Goal: Information Seeking & Learning: Find specific fact

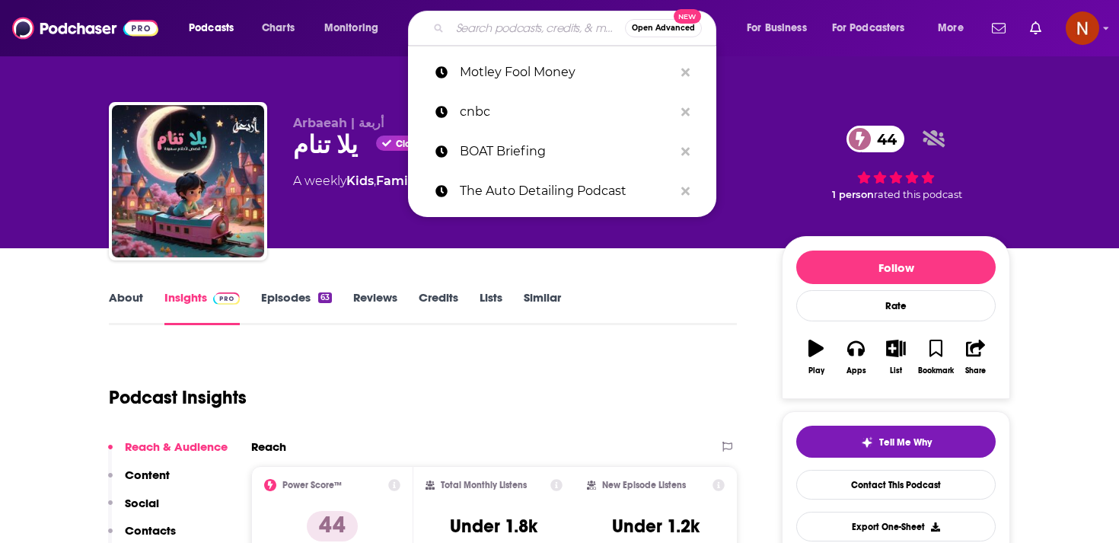
click at [505, 29] on input "Search podcasts, credits, & more..." at bounding box center [537, 28] width 175 height 24
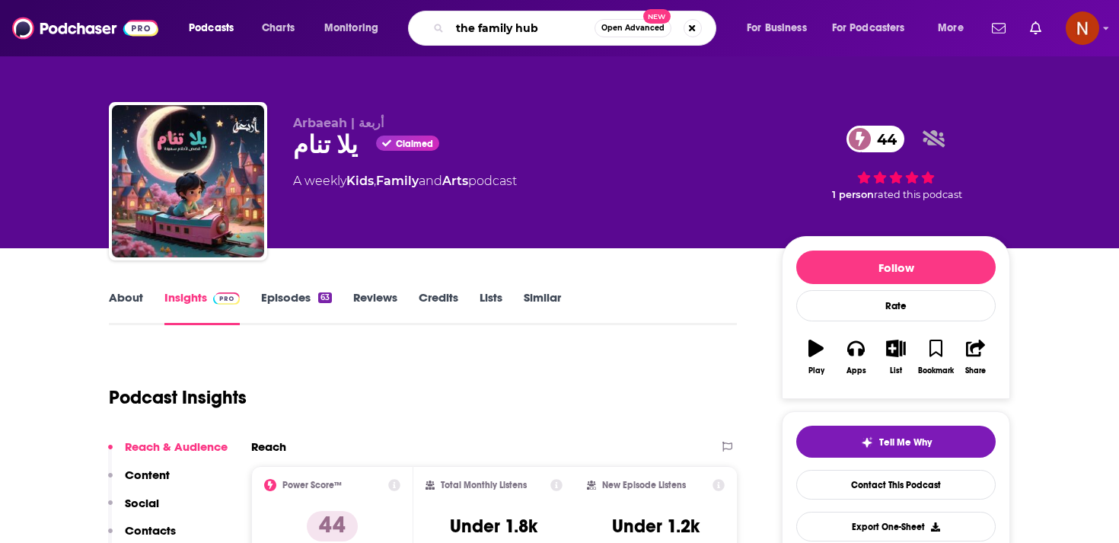
type input "the family hub"
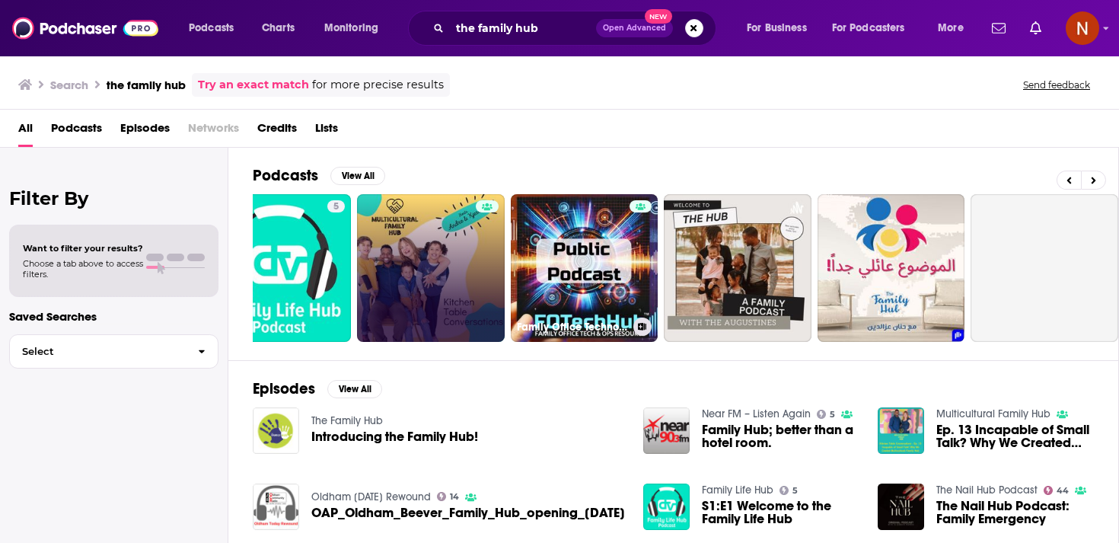
scroll to position [0, 288]
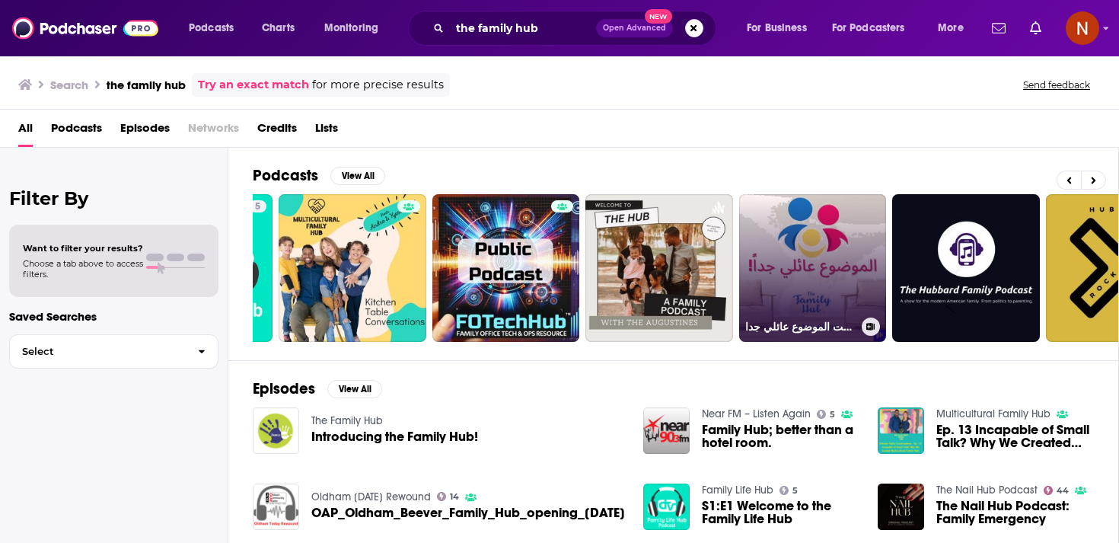
click at [851, 227] on link "بودكاست الموضوع عائلي جدا | The Family Hub Podcast" at bounding box center [813, 268] width 148 height 148
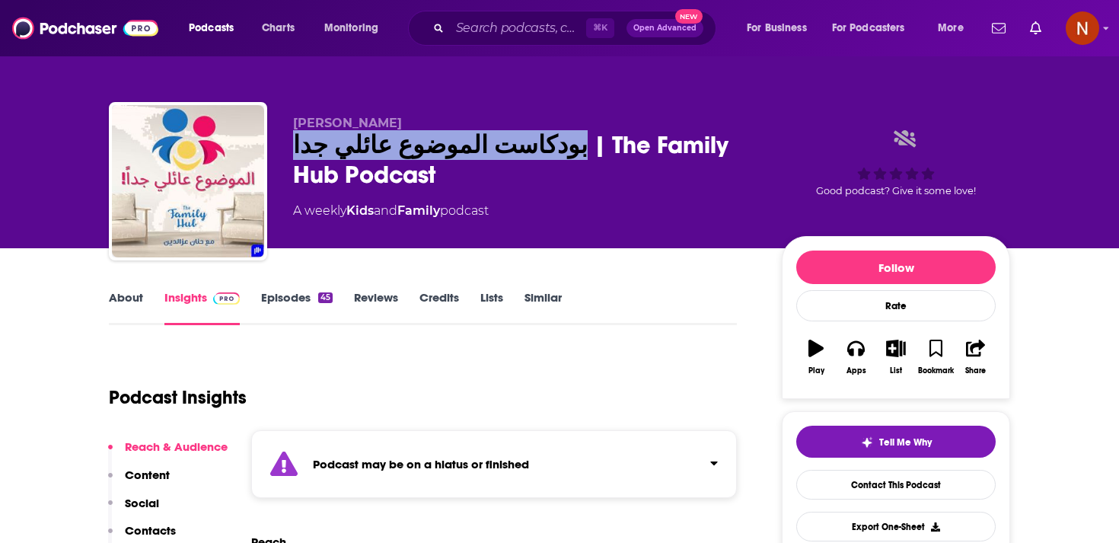
drag, startPoint x: 289, startPoint y: 148, endPoint x: 528, endPoint y: 144, distance: 239.0
click at [528, 144] on div "Hanan Ezzeldin بودكاست الموضوع عائلي جدا | The Family Hub Podcast A weekly Kids…" at bounding box center [559, 184] width 901 height 164
copy h2 "بودكاست الموضوع عائلي جدا"
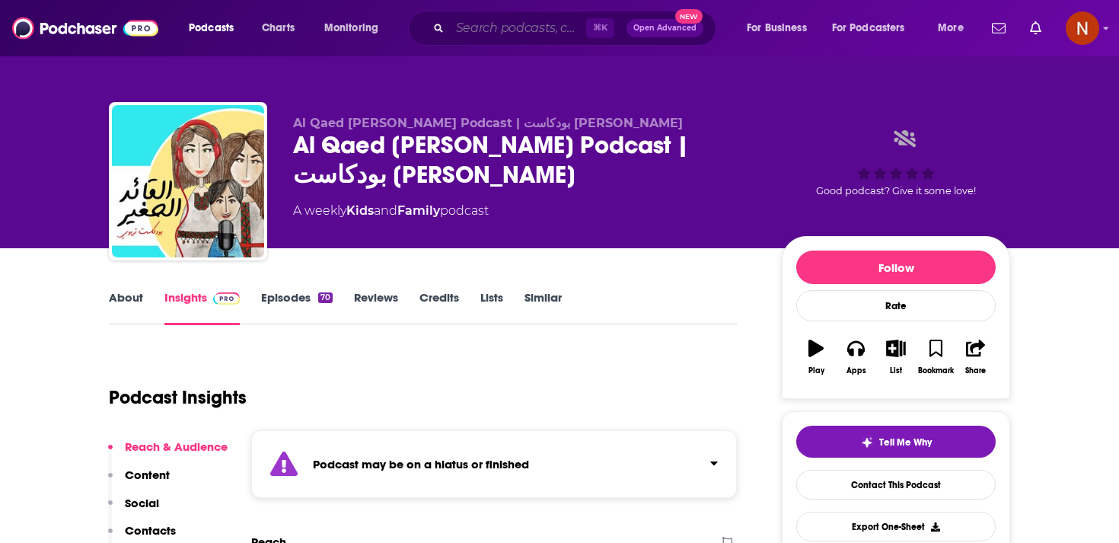
click at [497, 25] on input "Search podcasts, credits, & more..." at bounding box center [518, 28] width 136 height 24
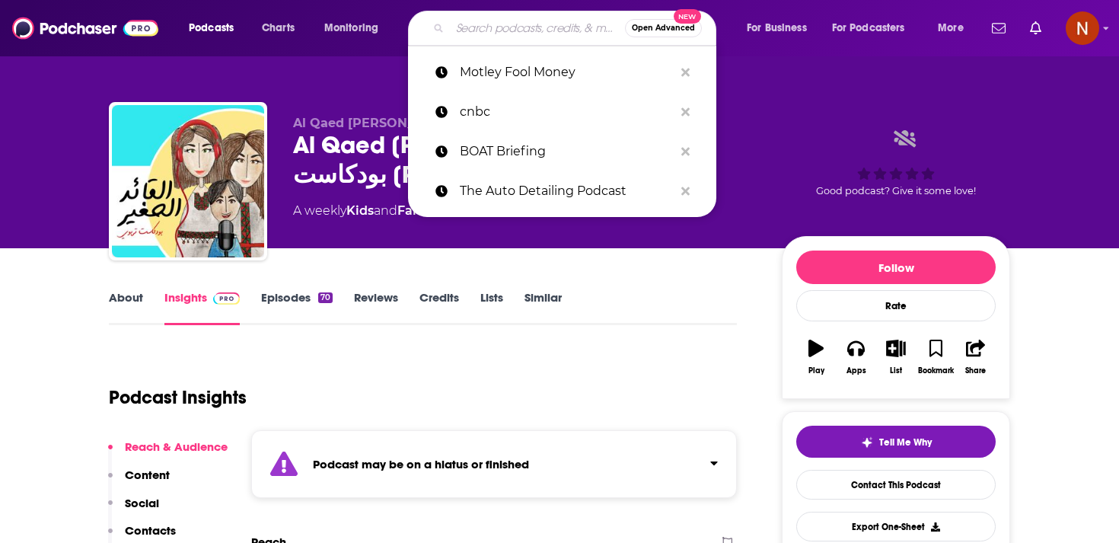
paste input "إستشارة"
type input "إستشارة"
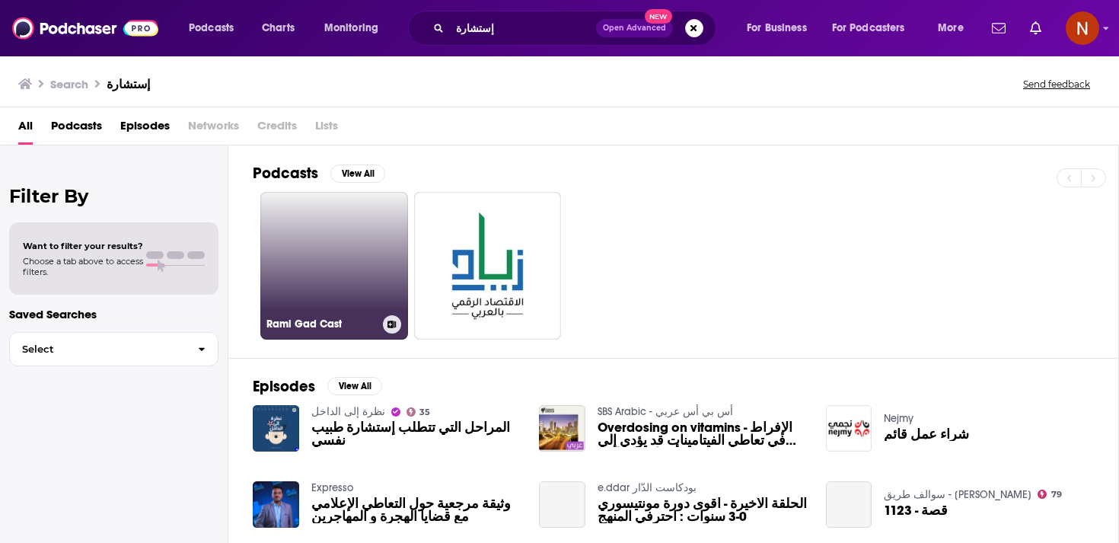
click at [370, 266] on link "Rami Gad Cast" at bounding box center [334, 266] width 148 height 148
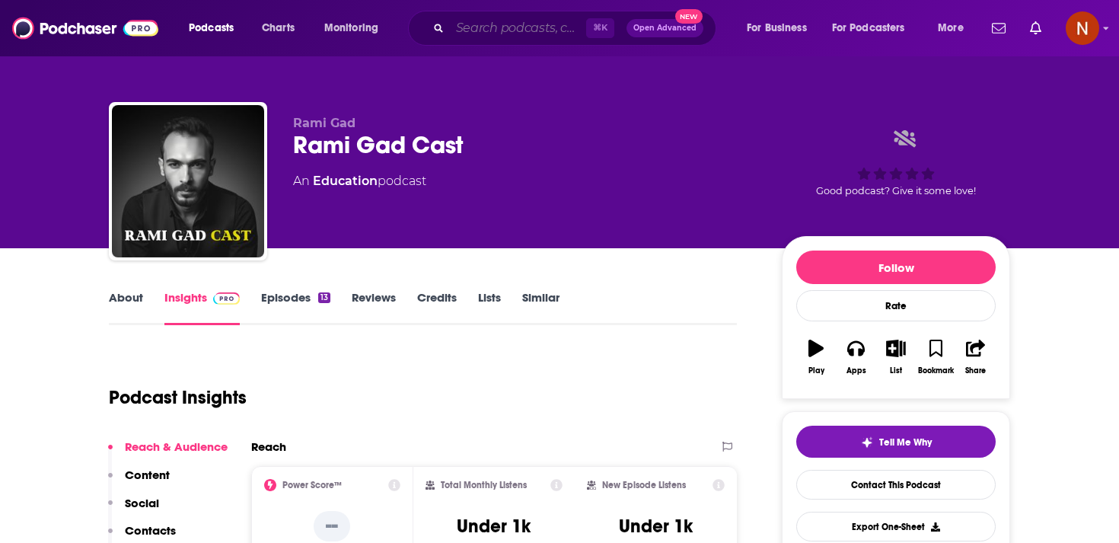
click at [486, 33] on input "Search podcasts, credits, & more..." at bounding box center [518, 28] width 136 height 24
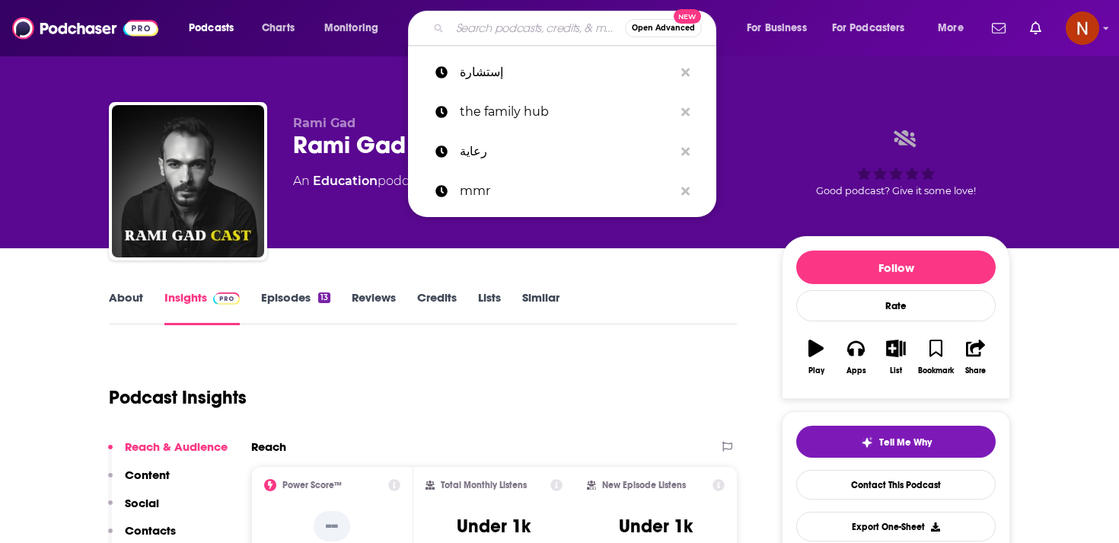
paste input "إستشارة"
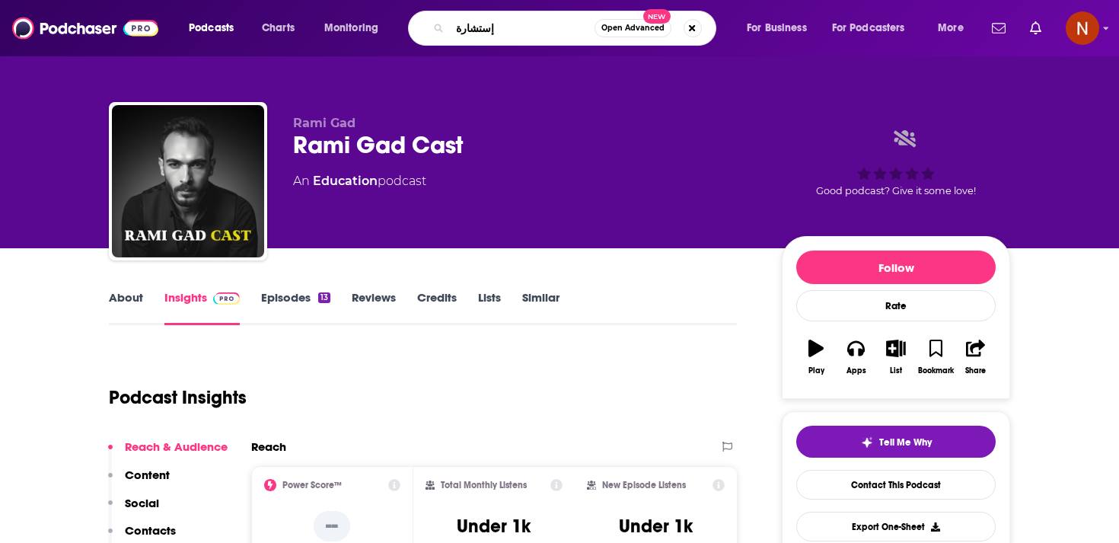
click at [489, 32] on input "إستشارة" at bounding box center [522, 28] width 145 height 24
click at [487, 32] on input "إستشارة" at bounding box center [522, 28] width 145 height 24
click at [484, 32] on input "إستشارة" at bounding box center [522, 28] width 145 height 24
type input "ستشارة"
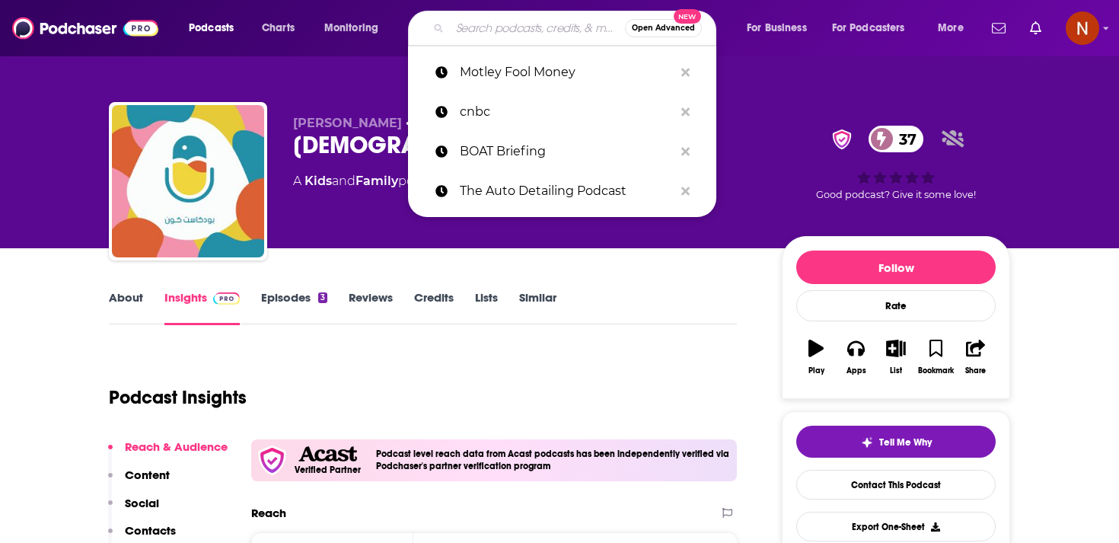
click at [493, 33] on input "Search podcasts, credits, & more..." at bounding box center [537, 28] width 175 height 24
type input "استشارة مع [PERSON_NAME]"
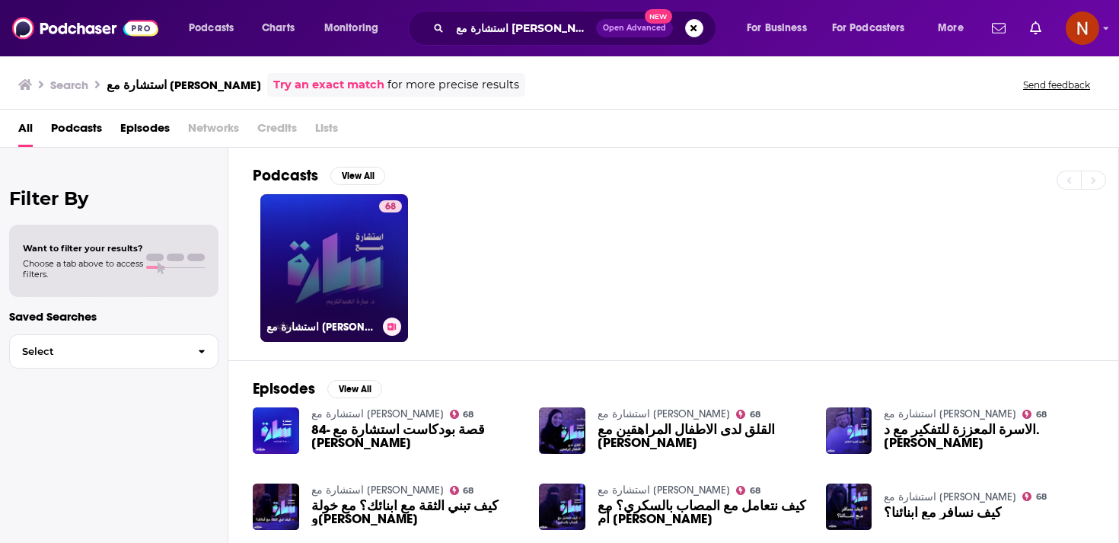
click at [322, 290] on link "68 استشارة مع [PERSON_NAME]" at bounding box center [334, 268] width 148 height 148
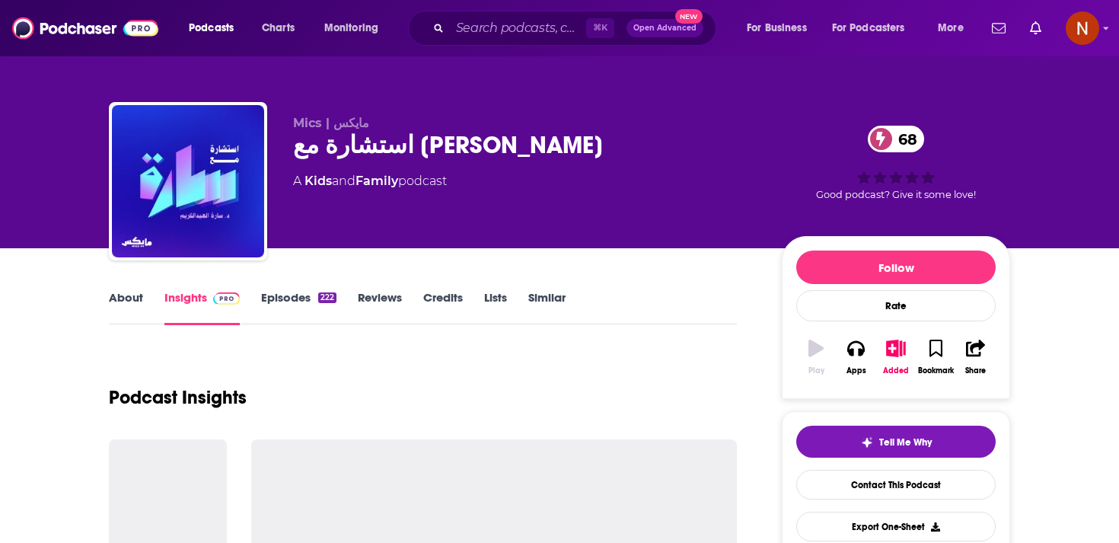
click at [366, 143] on div "استشارة مع [PERSON_NAME] 68" at bounding box center [525, 145] width 464 height 30
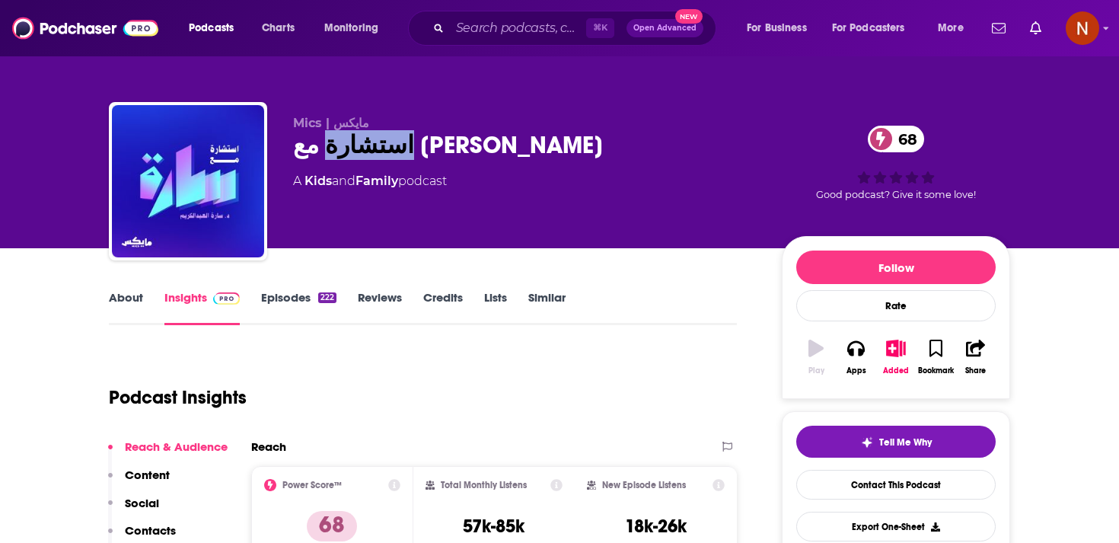
click at [366, 143] on div "استشارة مع [PERSON_NAME] 68" at bounding box center [525, 145] width 464 height 30
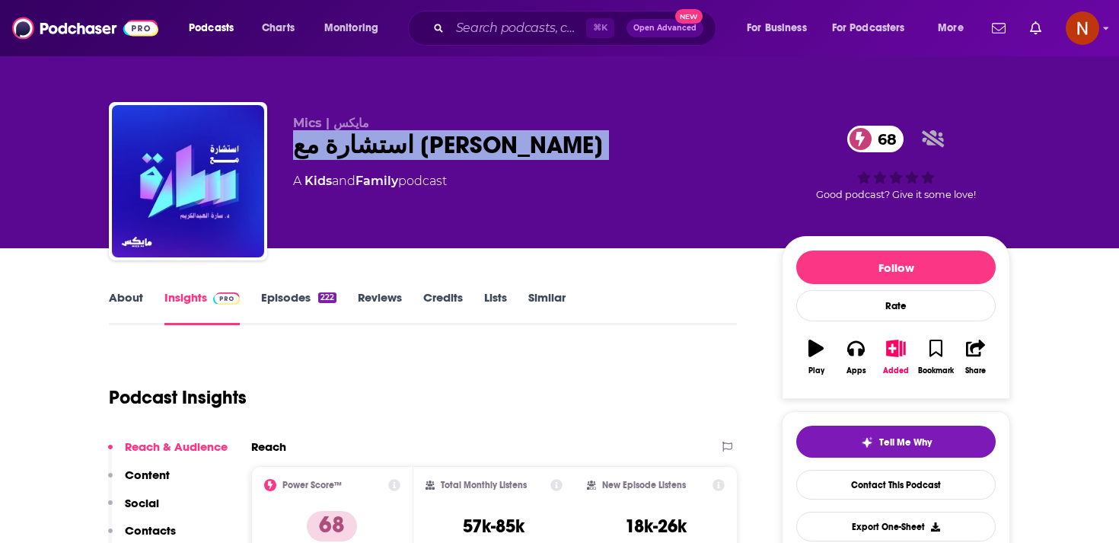
click at [366, 143] on div "استشارة مع [PERSON_NAME] 68" at bounding box center [525, 145] width 464 height 30
copy div "استشارة مع [PERSON_NAME] 68"
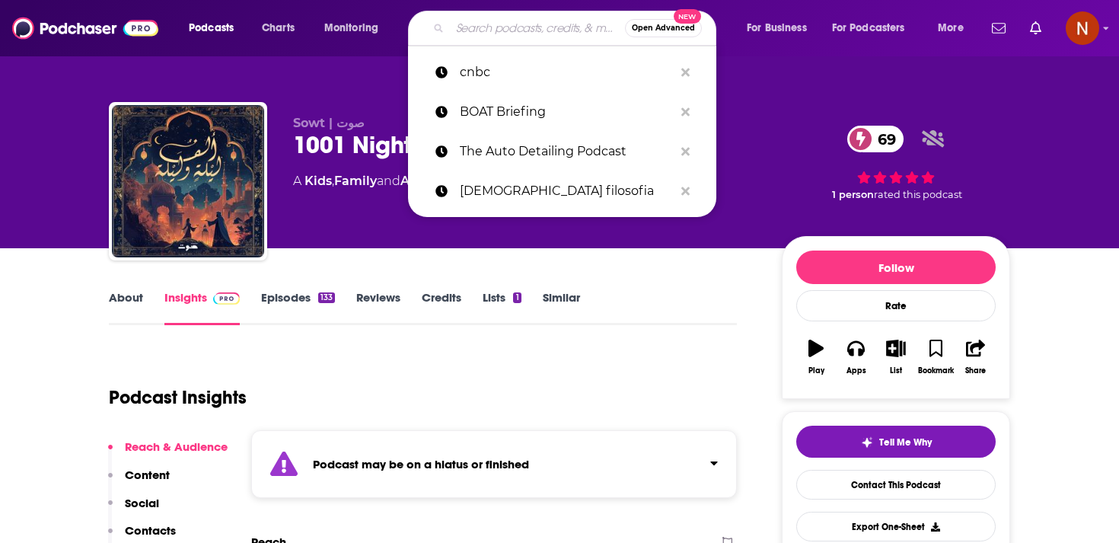
click at [476, 29] on input "Search podcasts, credits, & more..." at bounding box center [537, 28] width 175 height 24
type input "استشارة مع [PERSON_NAME]"
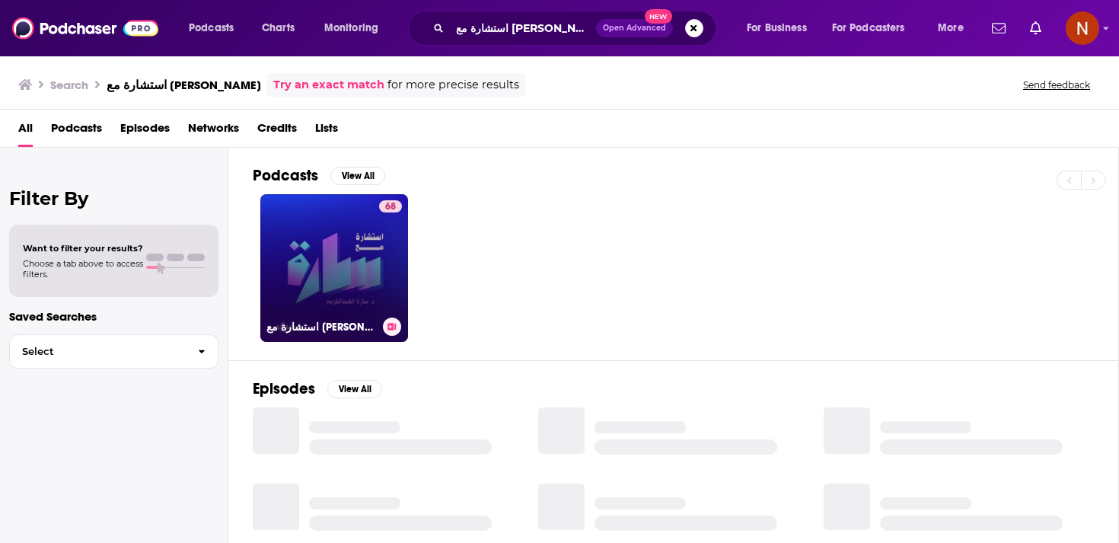
click at [366, 265] on link "68 استشارة مع [PERSON_NAME]" at bounding box center [334, 268] width 148 height 148
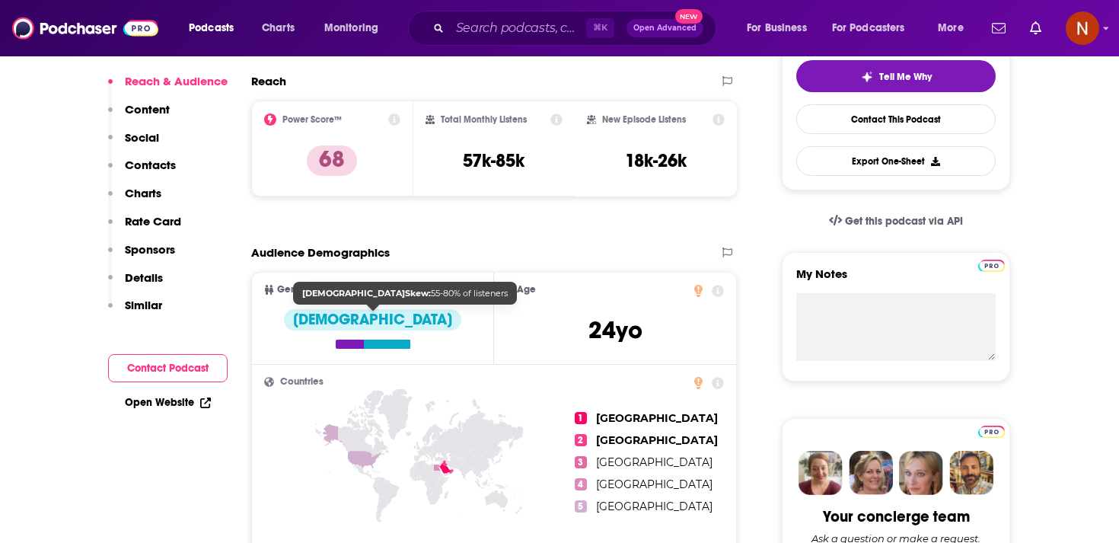
scroll to position [4, 0]
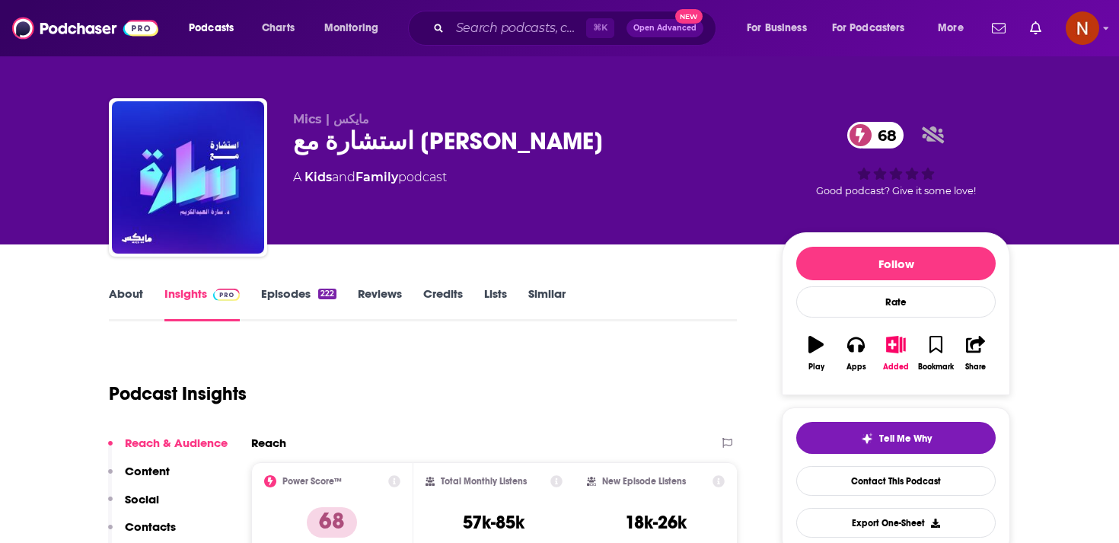
click at [332, 148] on div "استشارة مع سارة 68" at bounding box center [525, 141] width 464 height 30
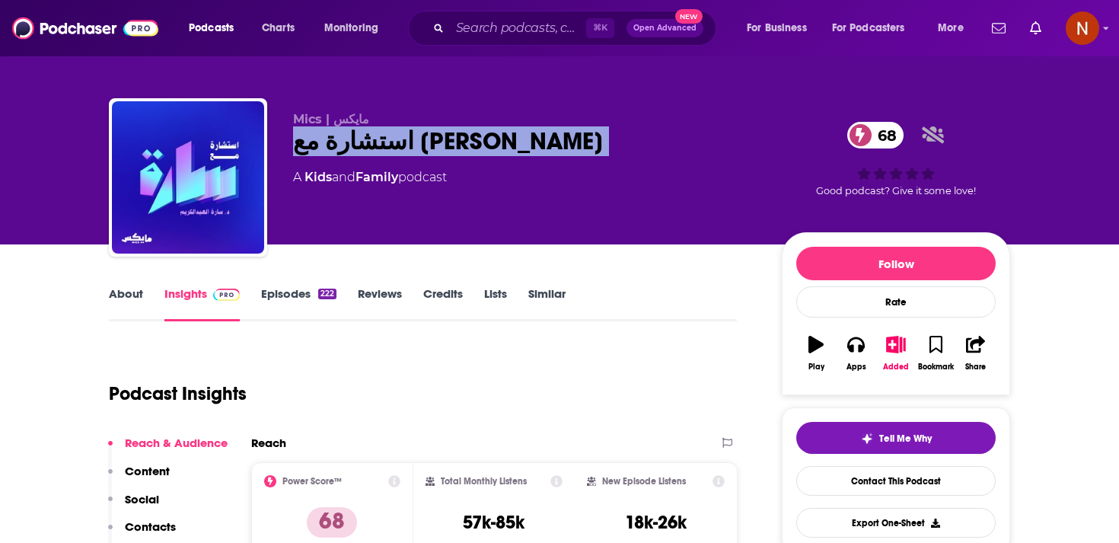
click at [332, 148] on div "استشارة مع سارة 68" at bounding box center [525, 141] width 464 height 30
copy div "استشارة مع سارة 68"
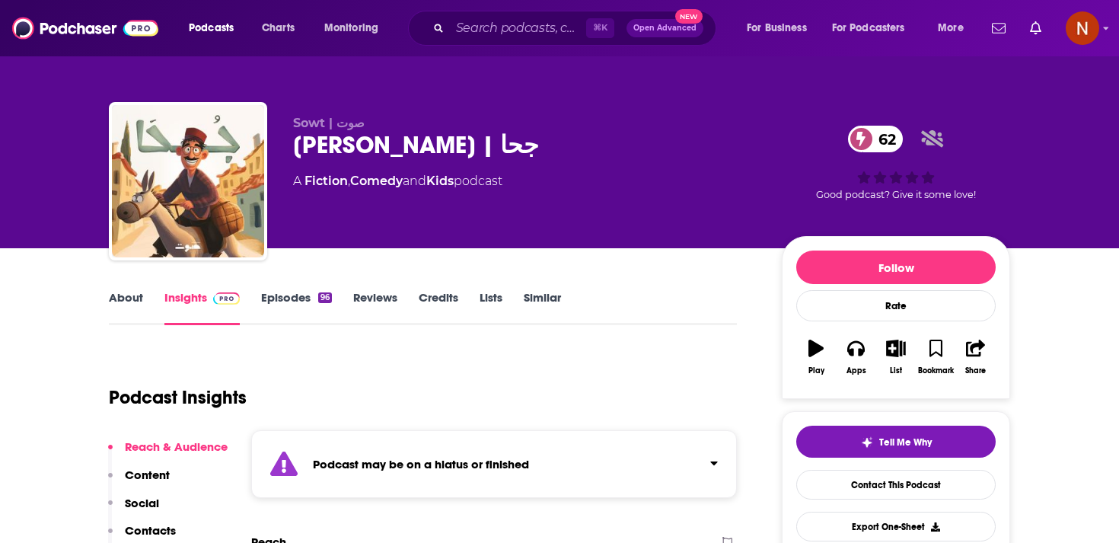
click at [430, 482] on div "Podcast may be on a hiatus or finished" at bounding box center [493, 464] width 485 height 68
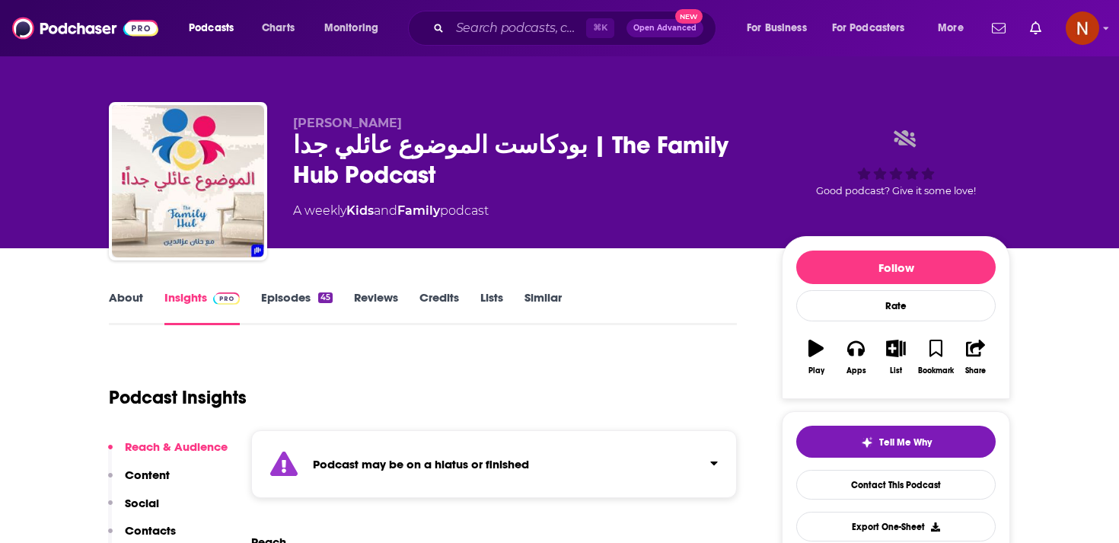
scroll to position [74, 0]
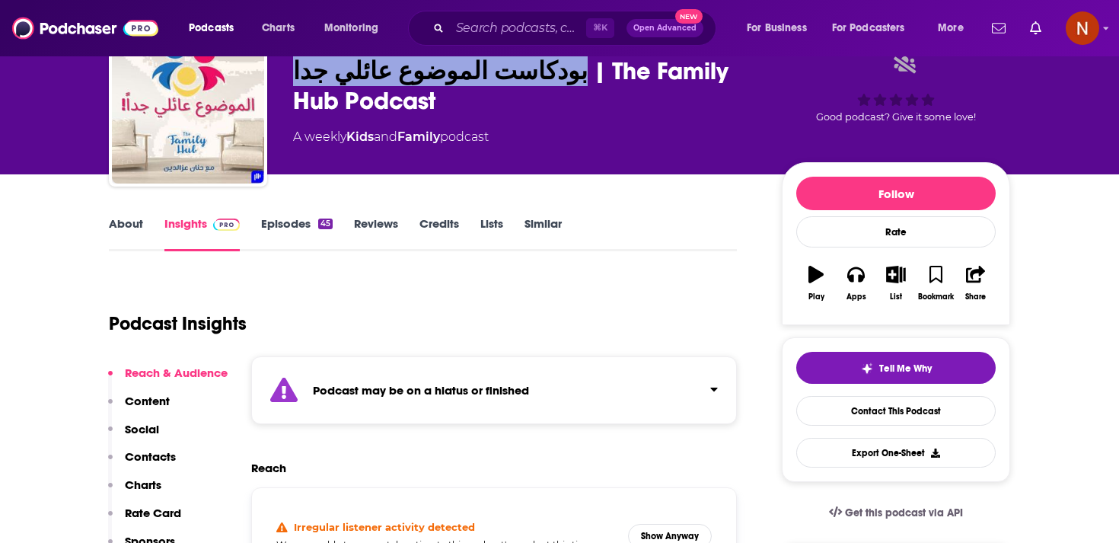
click at [294, 235] on link "Episodes 45" at bounding box center [297, 233] width 72 height 35
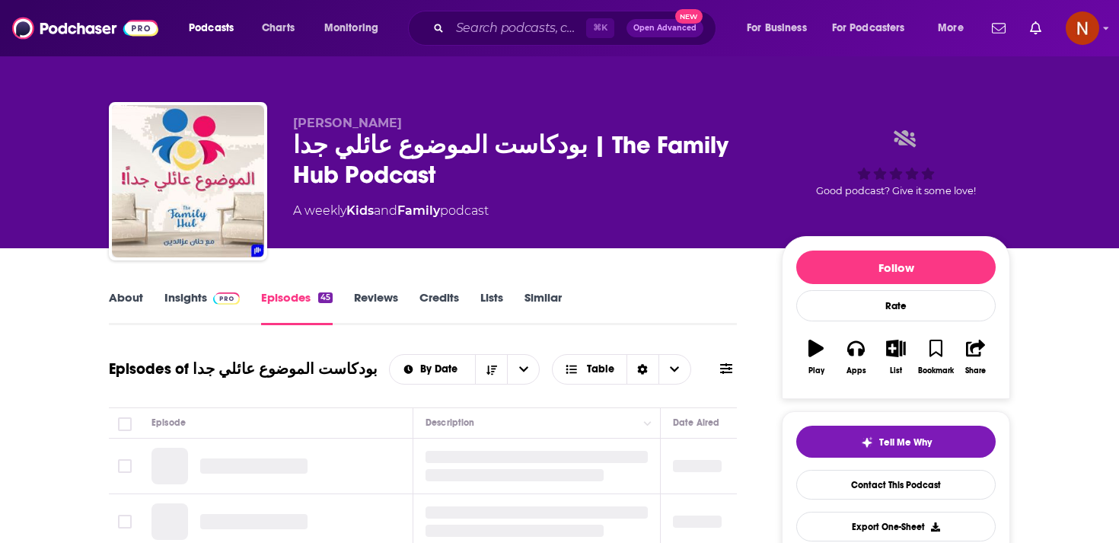
click at [129, 310] on link "About" at bounding box center [126, 307] width 34 height 35
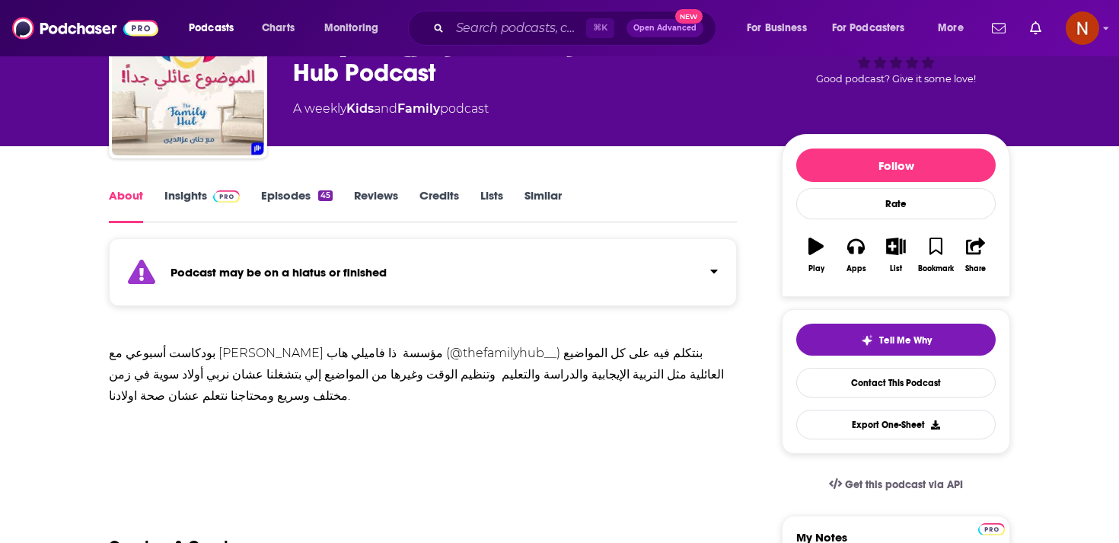
scroll to position [103, 0]
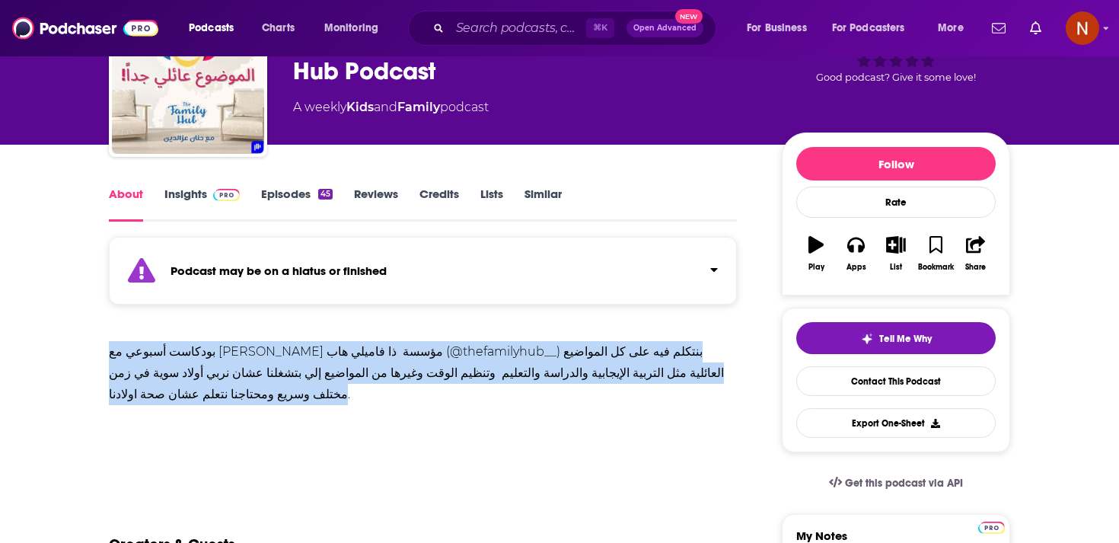
drag, startPoint x: 288, startPoint y: 396, endPoint x: 90, endPoint y: 342, distance: 206.0
copy div "بودكاست أسبوعي مع [PERSON_NAME] مؤسسة ذا فاميلي هاب (@thefamilyhub__) بنتكلم في…"
